Goal: Check status: Check status

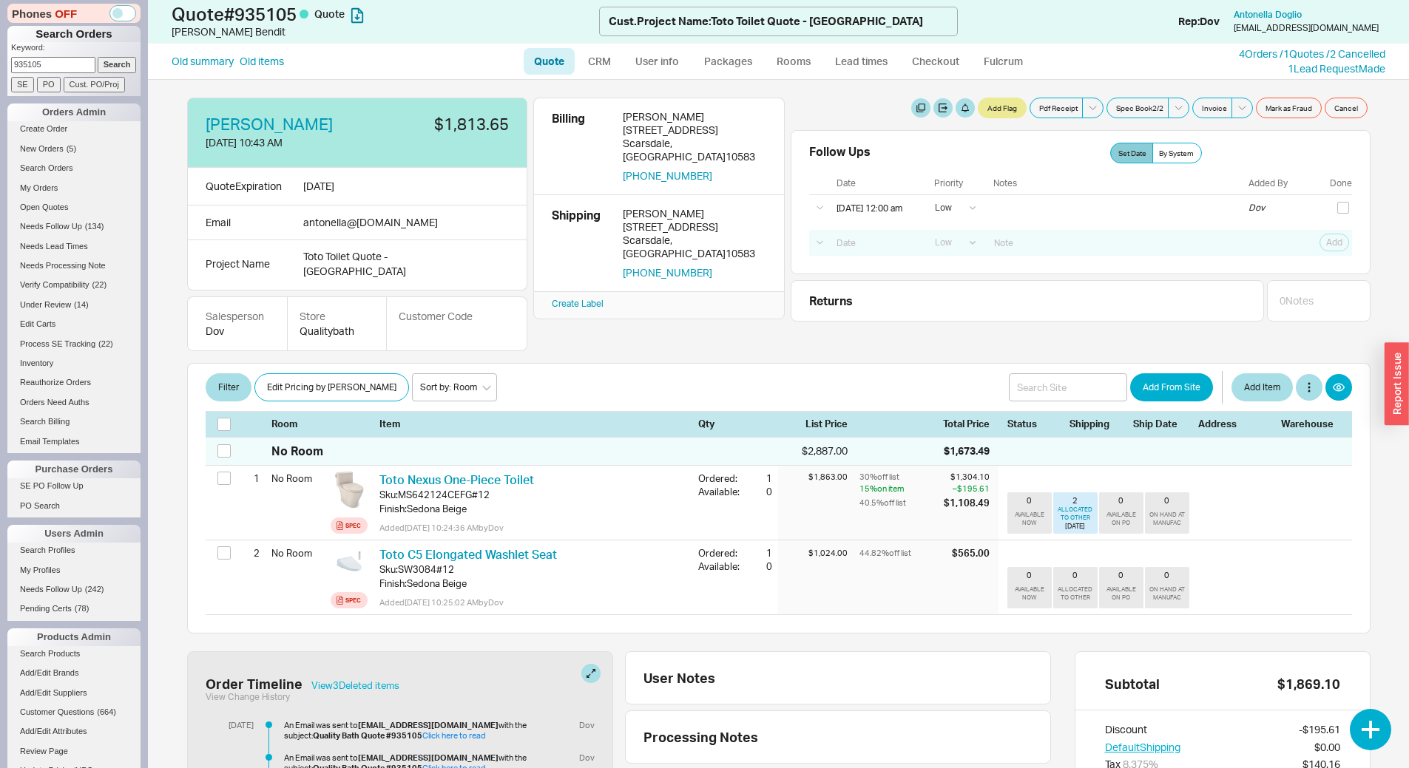
select select "LOW"
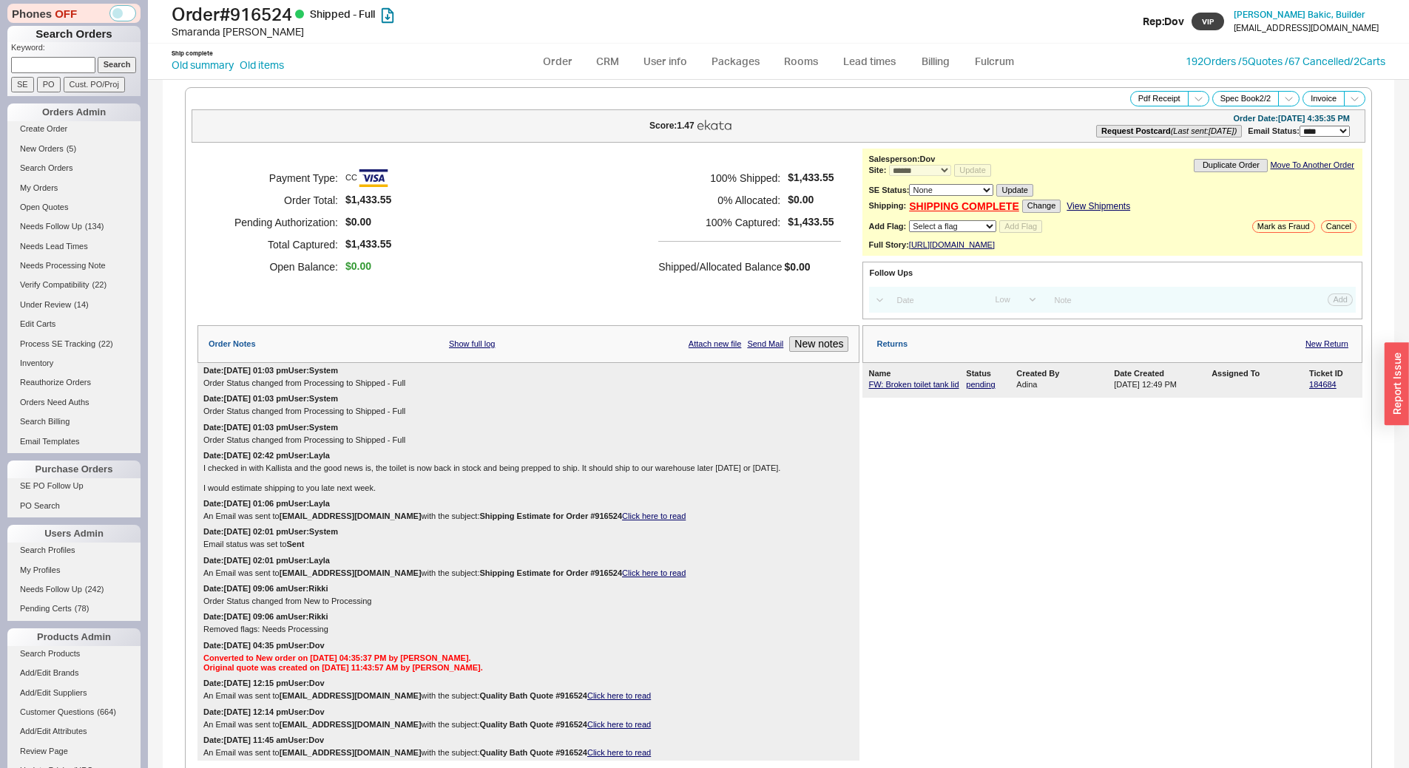
select select "*"
select select "LOW"
select select "3"
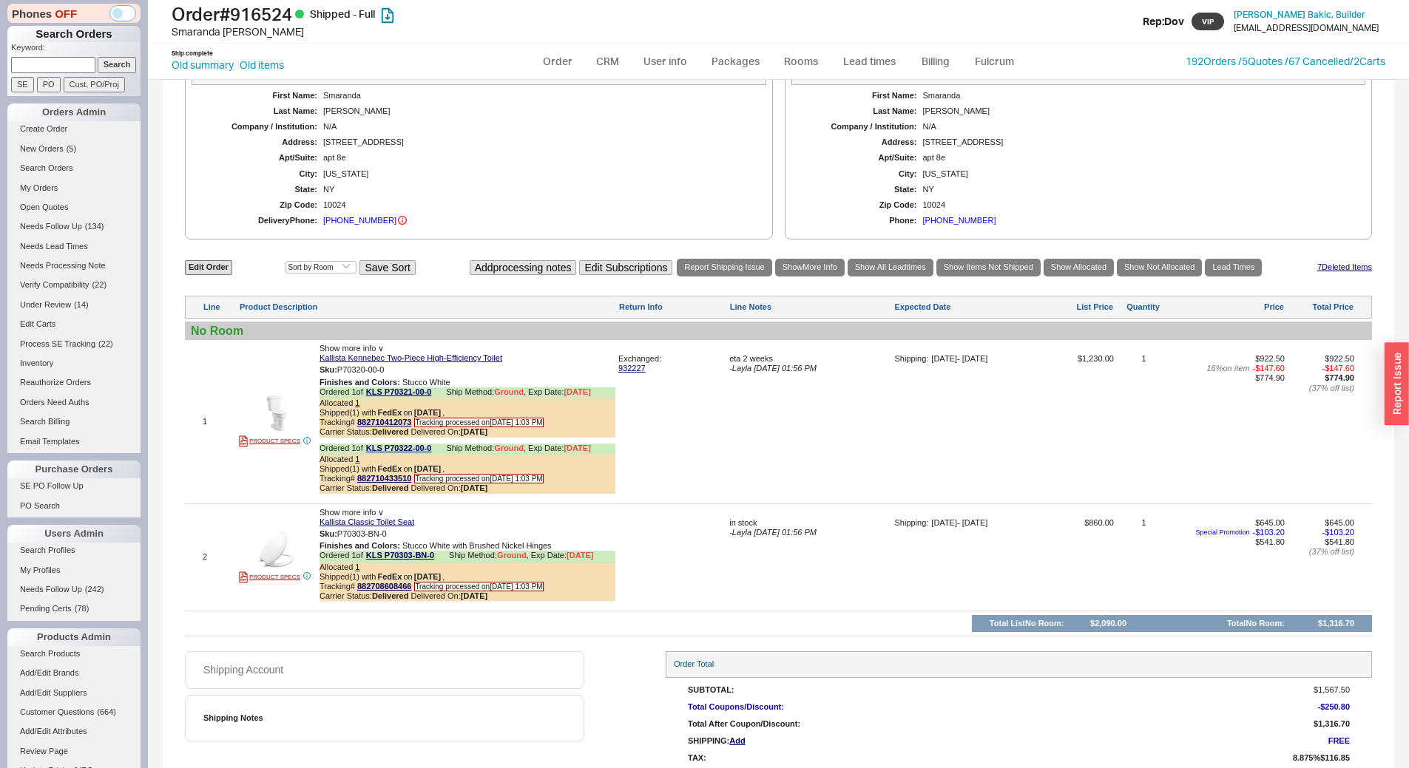
scroll to position [855, 0]
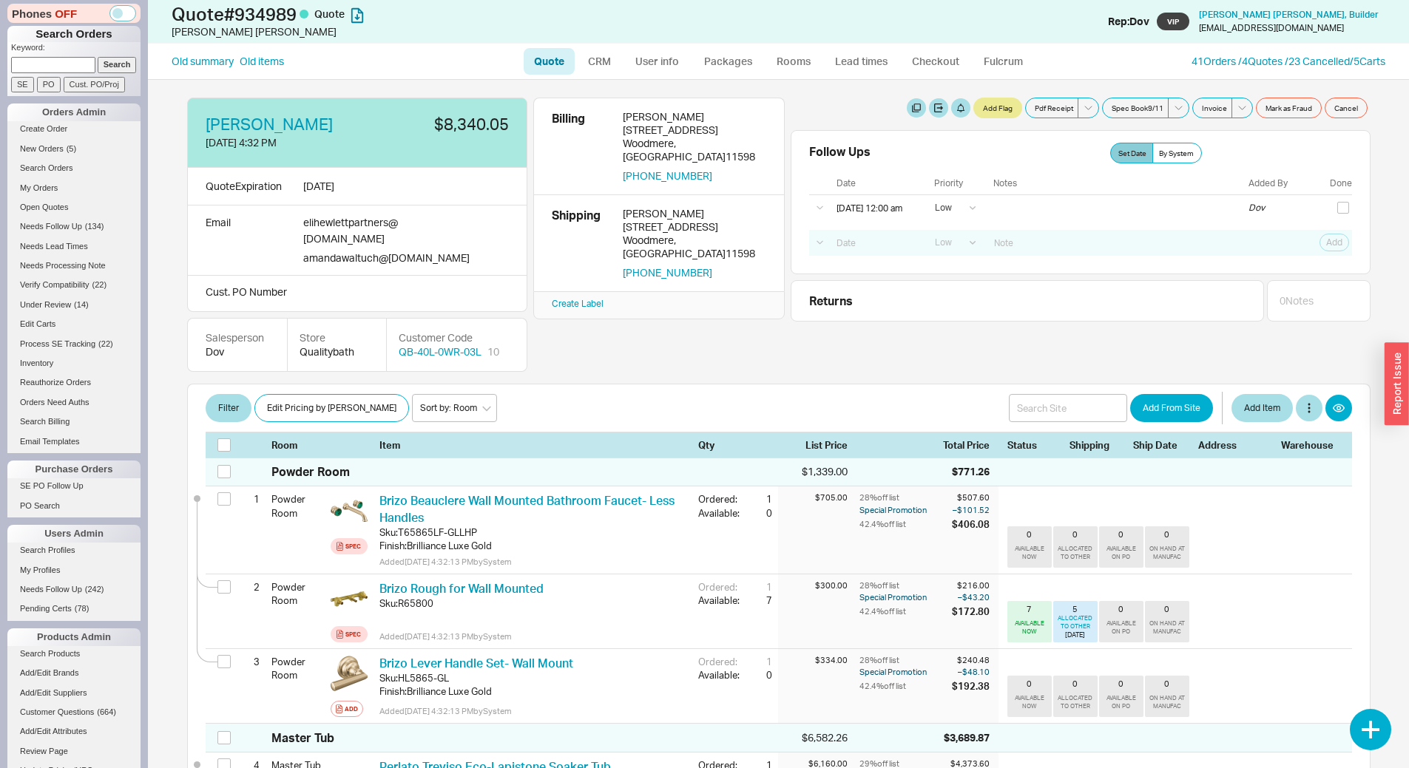
select select "LOW"
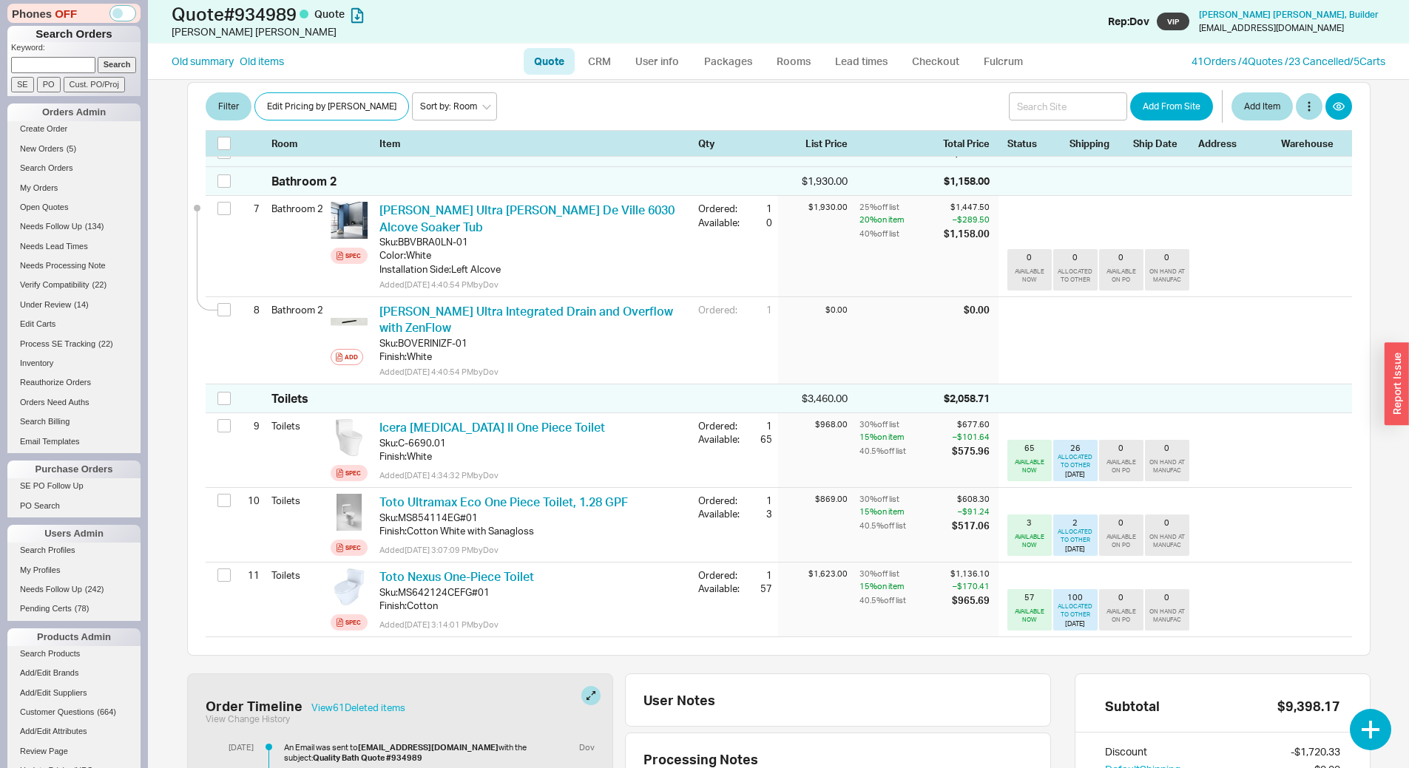
scroll to position [813, 0]
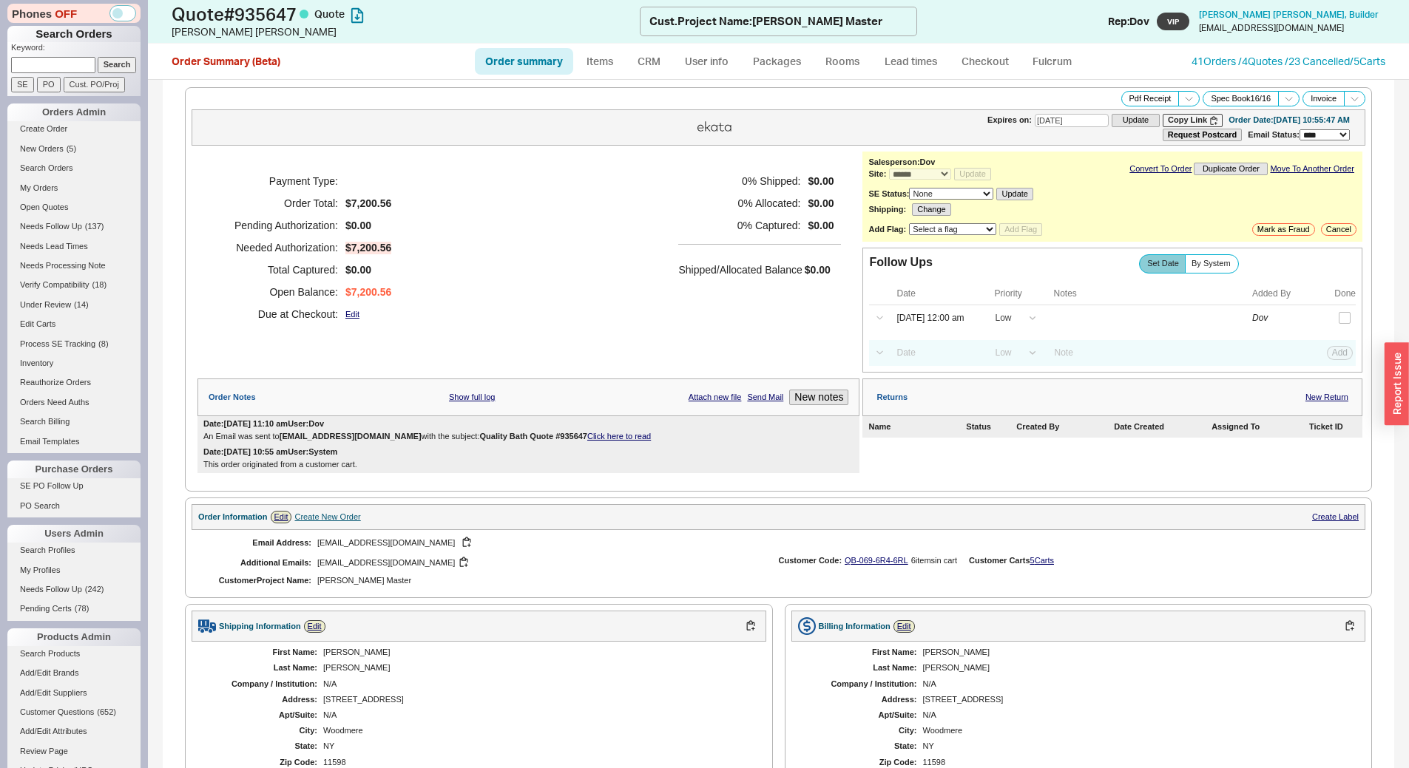
select select "*"
select select "LOW"
select select "3"
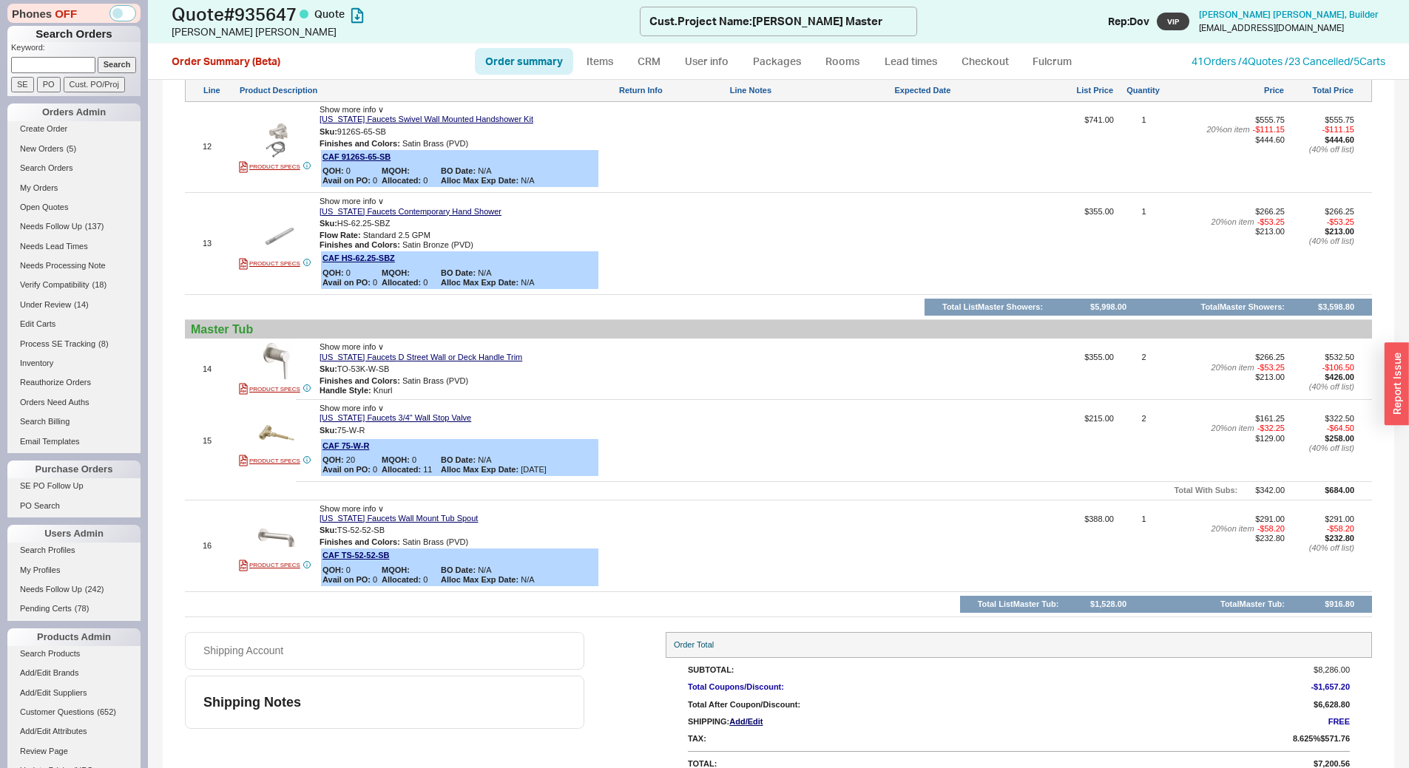
scroll to position [1821, 0]
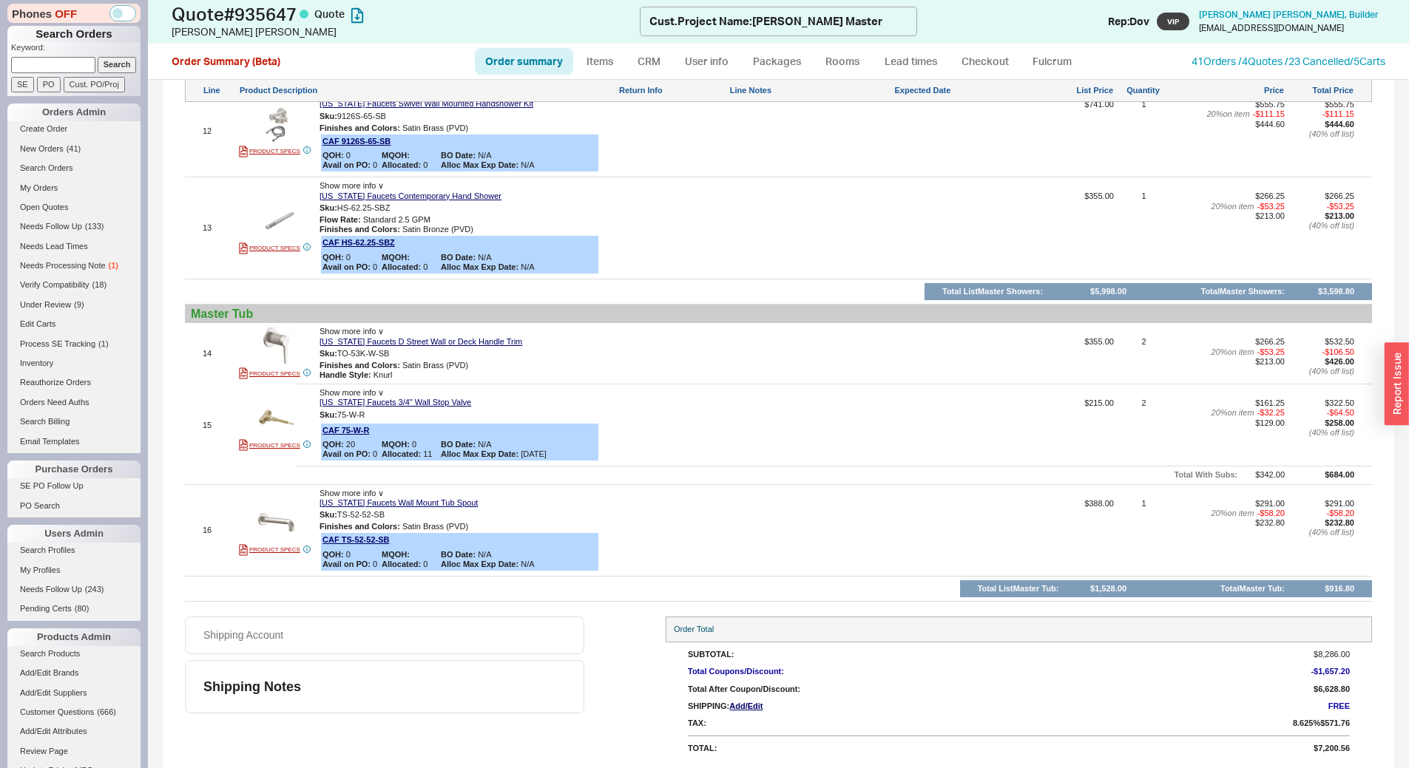
click at [488, 50] on link "Order summary" at bounding box center [524, 61] width 98 height 27
select select "*"
select select "LOW"
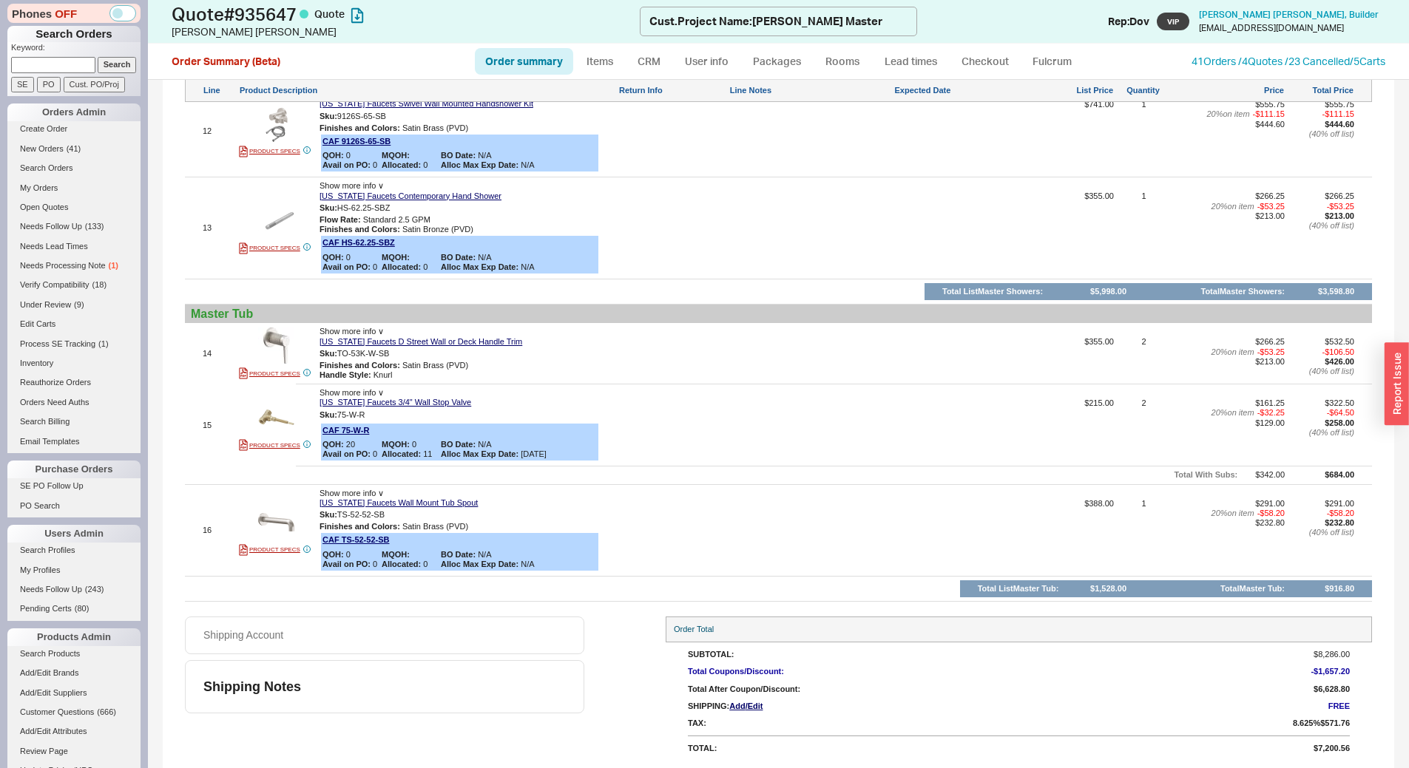
select select "3"
